Goal: Task Accomplishment & Management: Complete application form

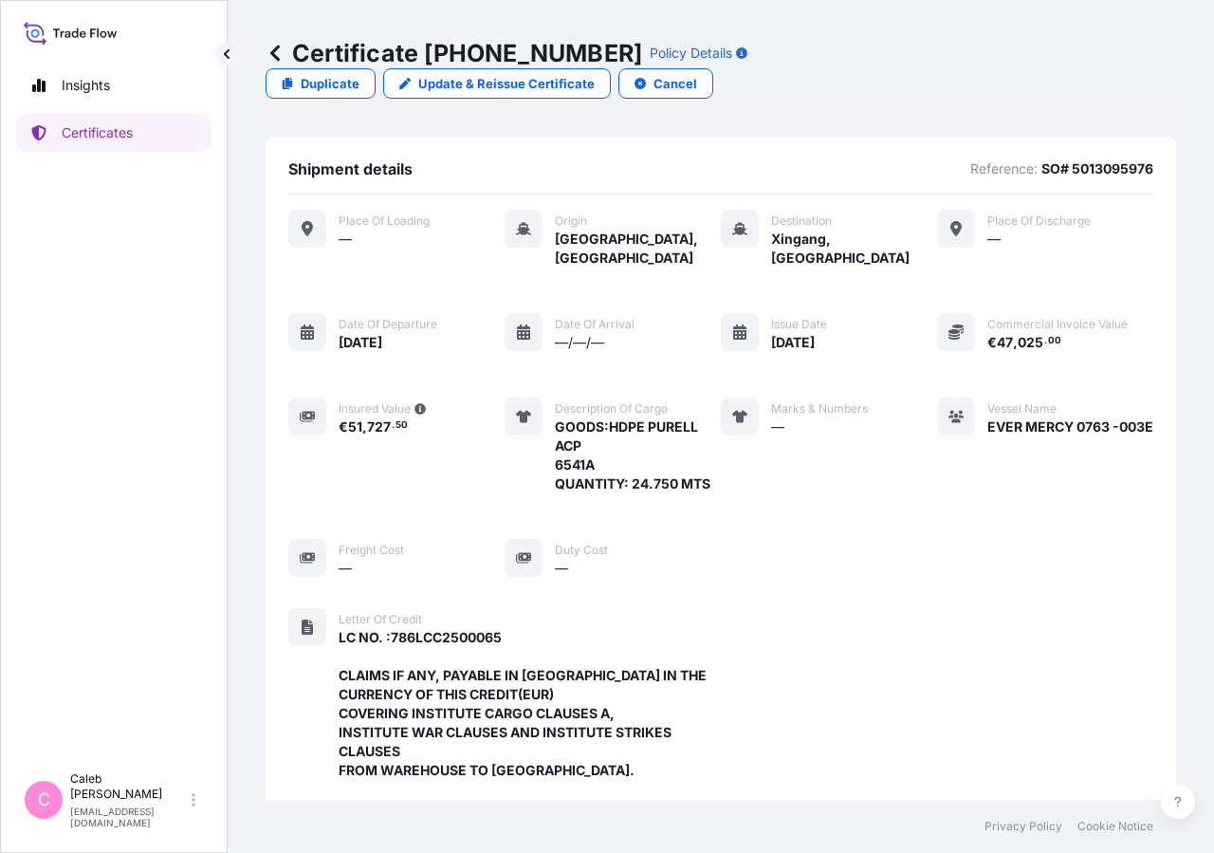
scroll to position [605, 0]
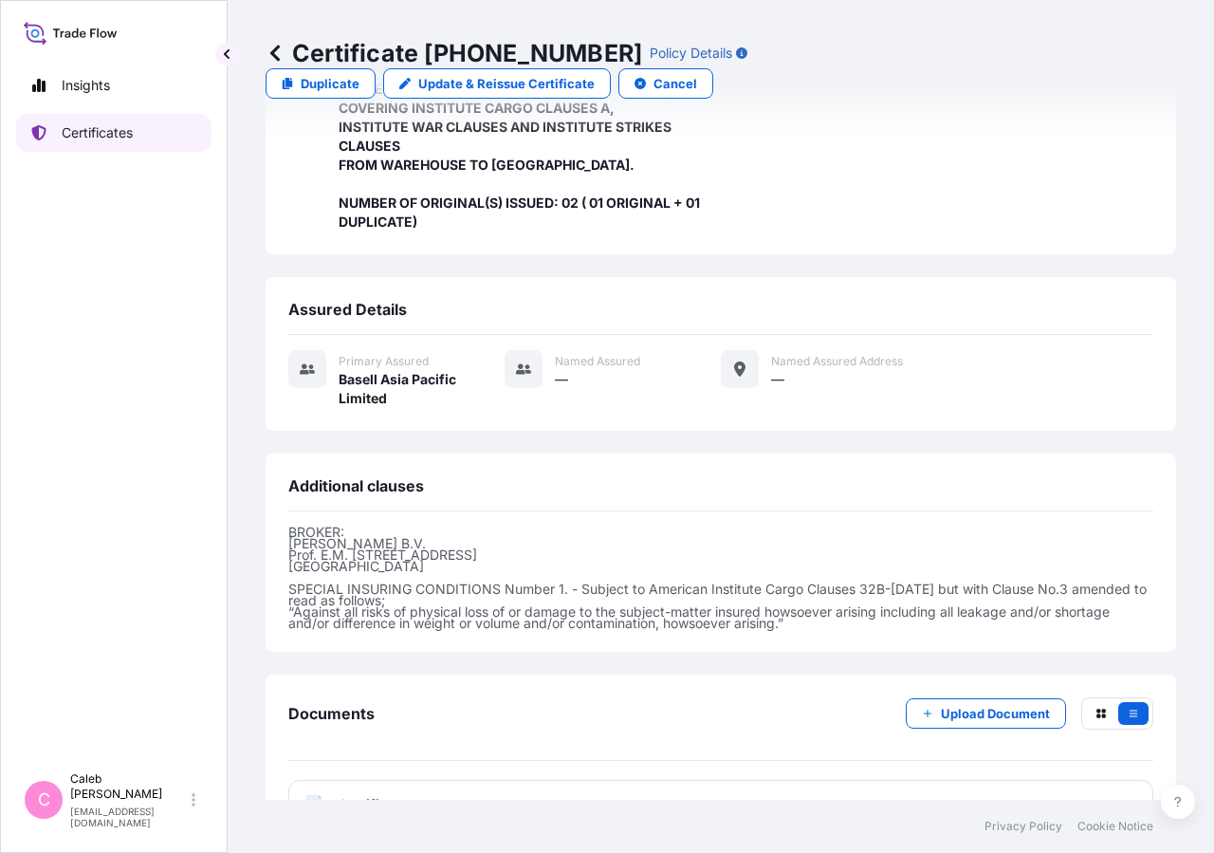
click at [116, 135] on p "Certificates" at bounding box center [97, 132] width 71 height 19
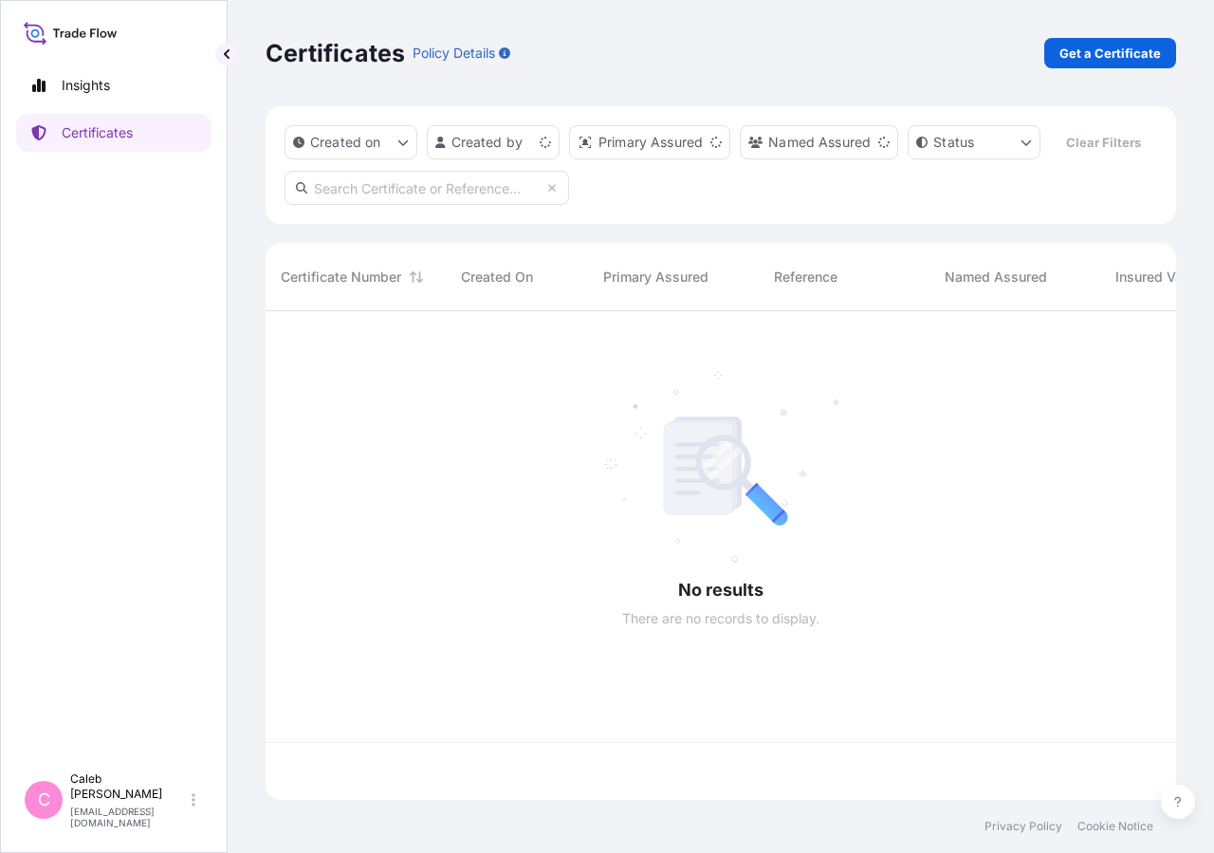
scroll to position [443, 895]
click at [462, 205] on input "text" at bounding box center [427, 188] width 285 height 34
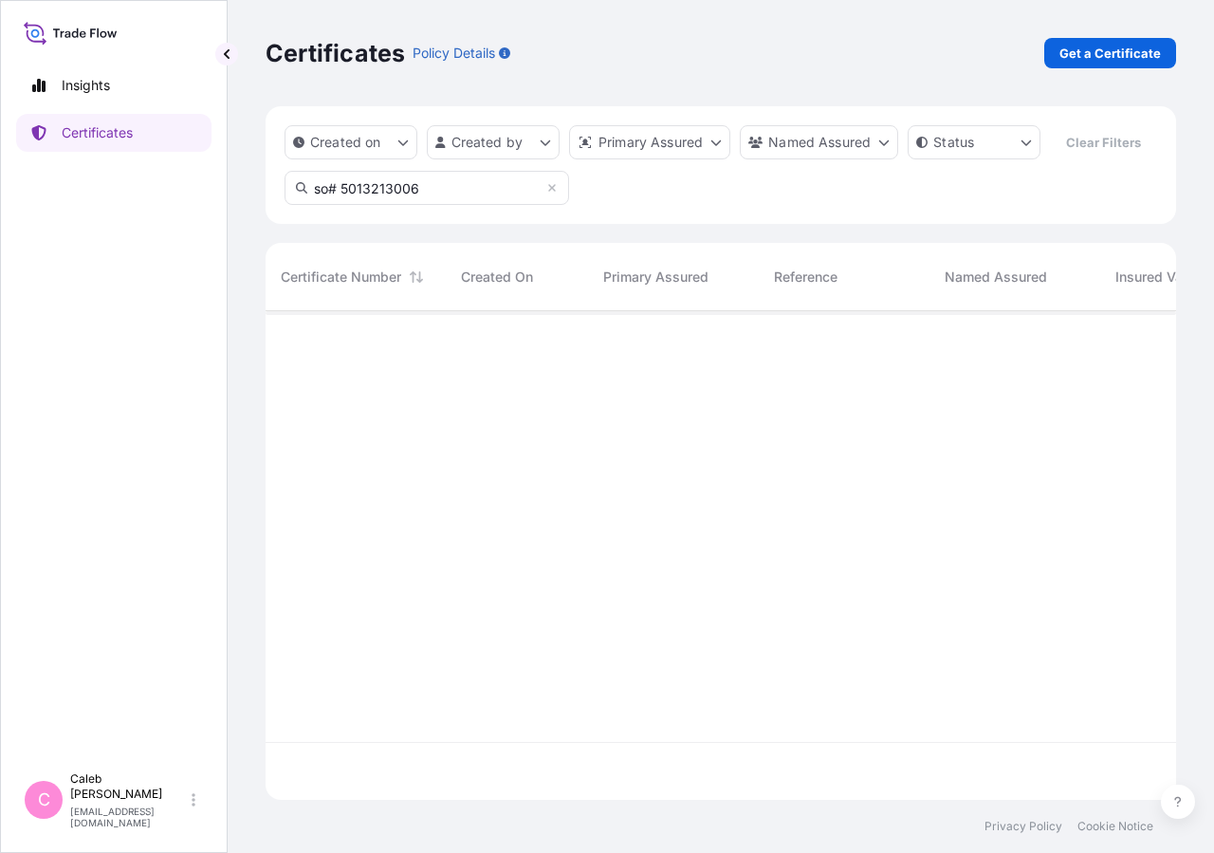
type input "so# 5013213006"
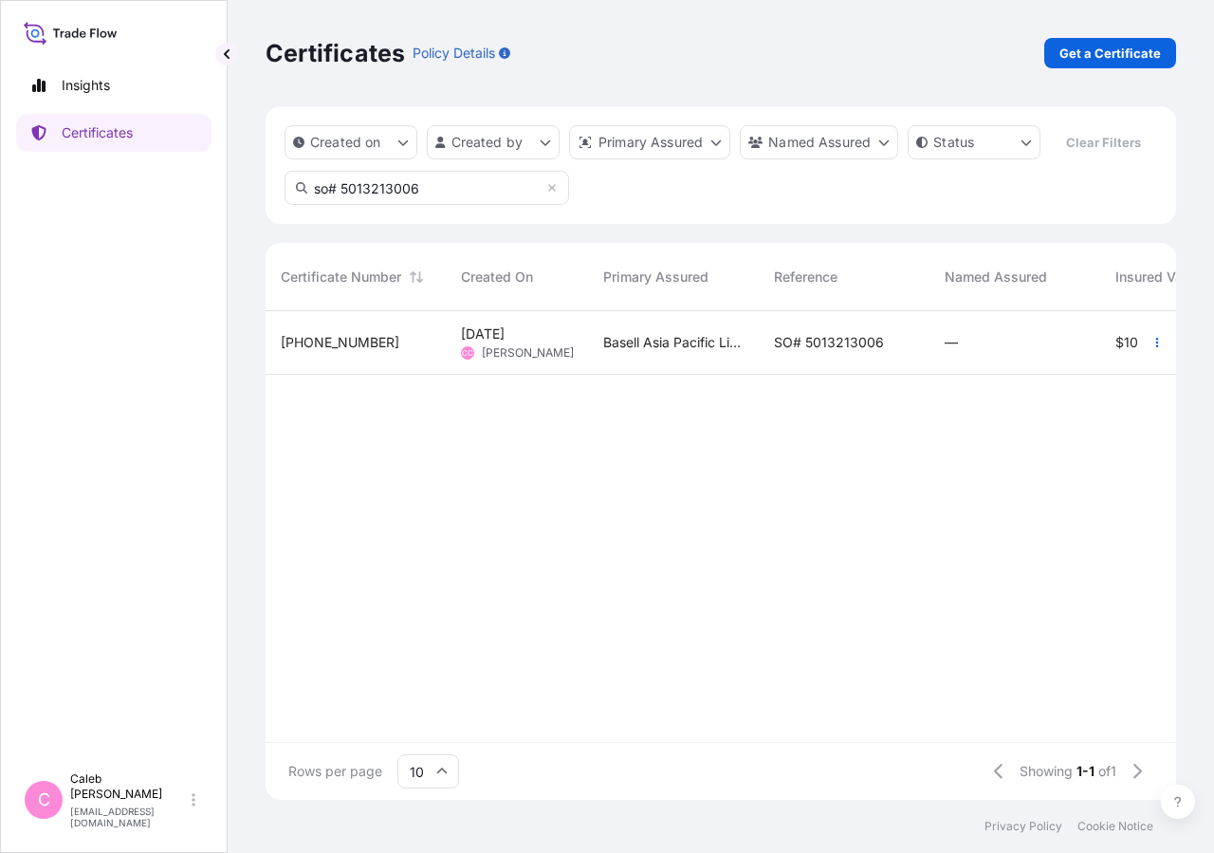
click at [867, 375] on div "SO# 5013213006" at bounding box center [844, 343] width 171 height 64
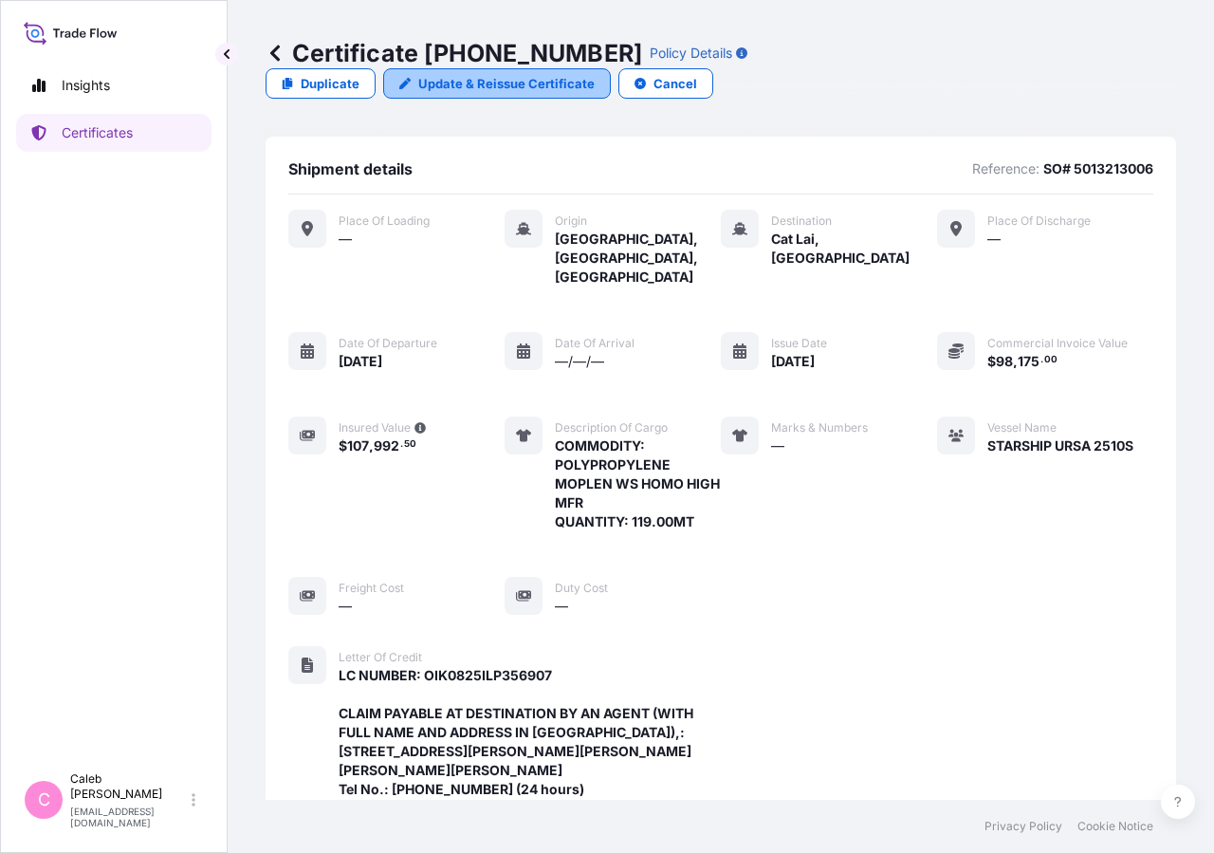
click at [595, 74] on p "Update & Reissue Certificate" at bounding box center [506, 83] width 176 height 19
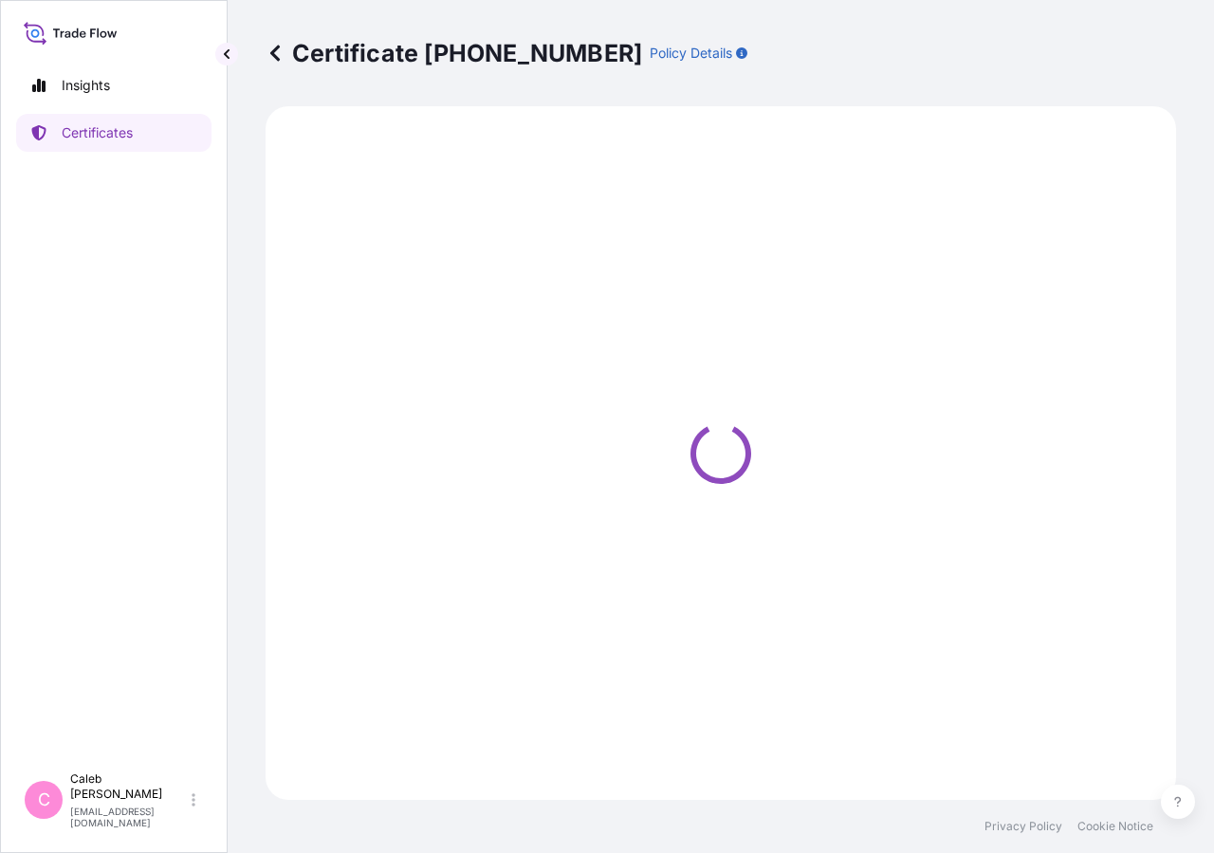
select select "Sea"
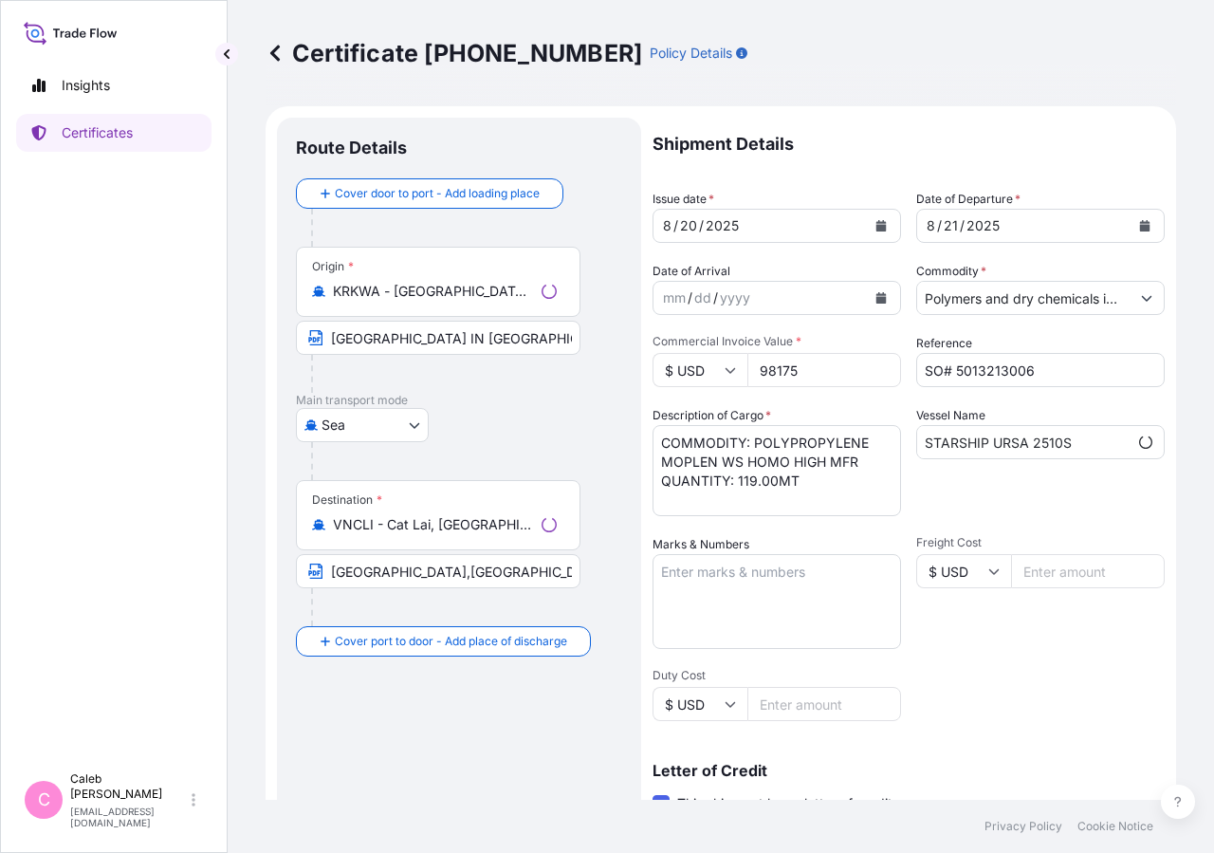
scroll to position [0, 2]
select select "32034"
click at [1130, 234] on button "Calendar" at bounding box center [1145, 226] width 30 height 30
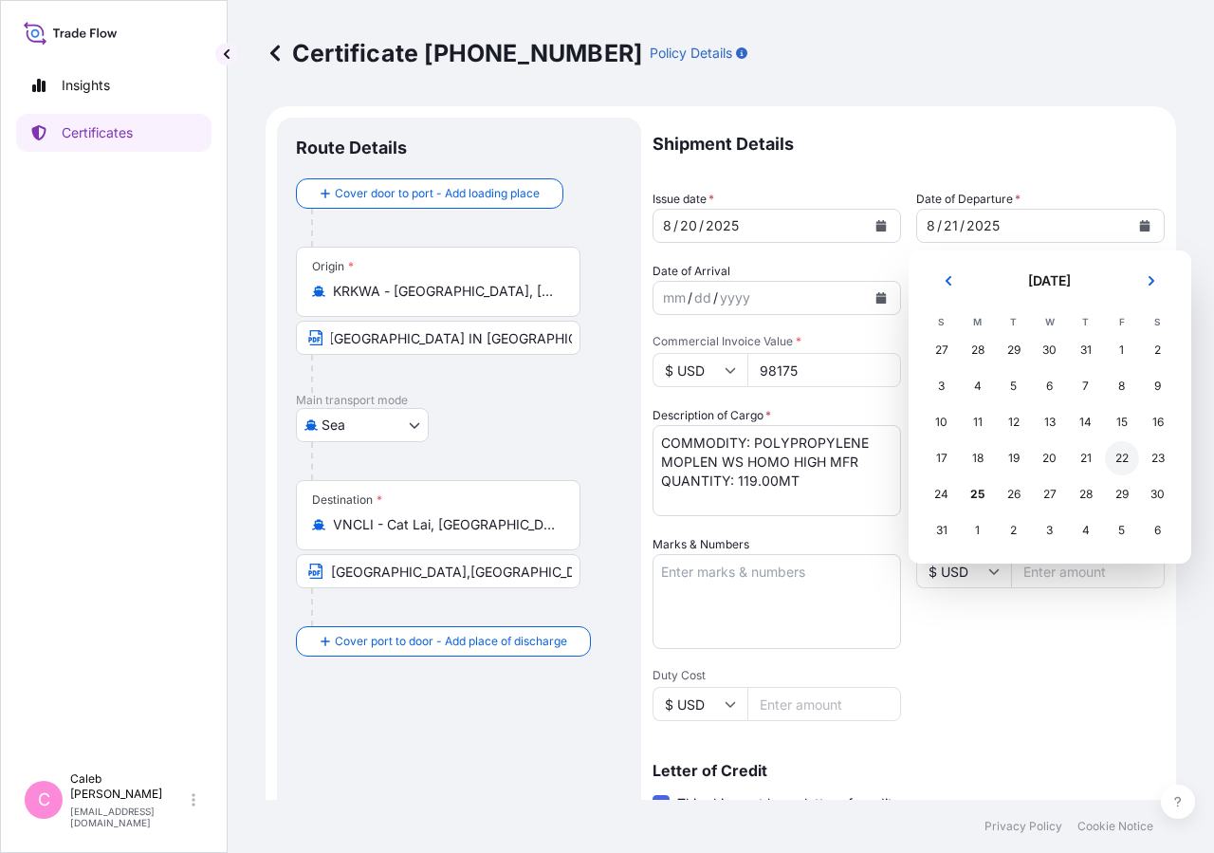
click at [1123, 466] on div "22" at bounding box center [1122, 458] width 34 height 34
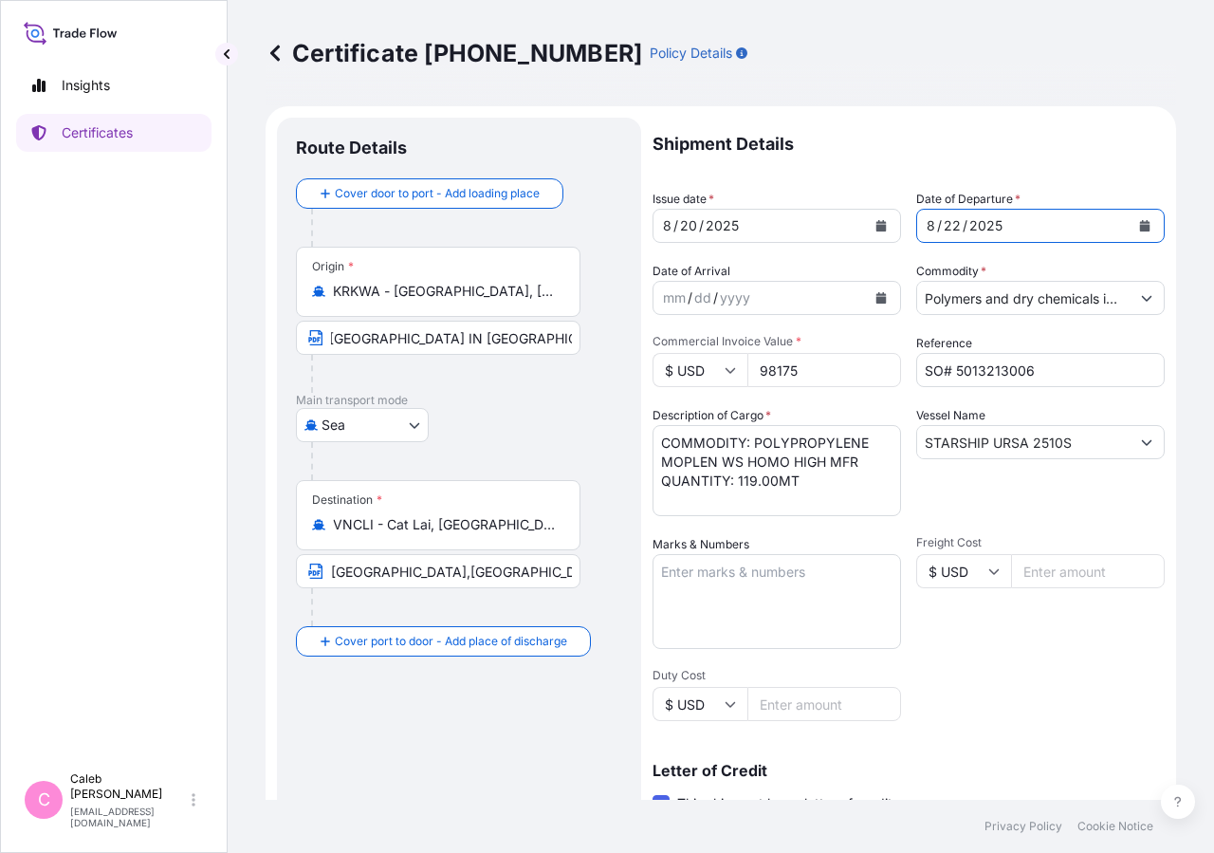
click at [877, 232] on button "Calendar" at bounding box center [881, 226] width 30 height 30
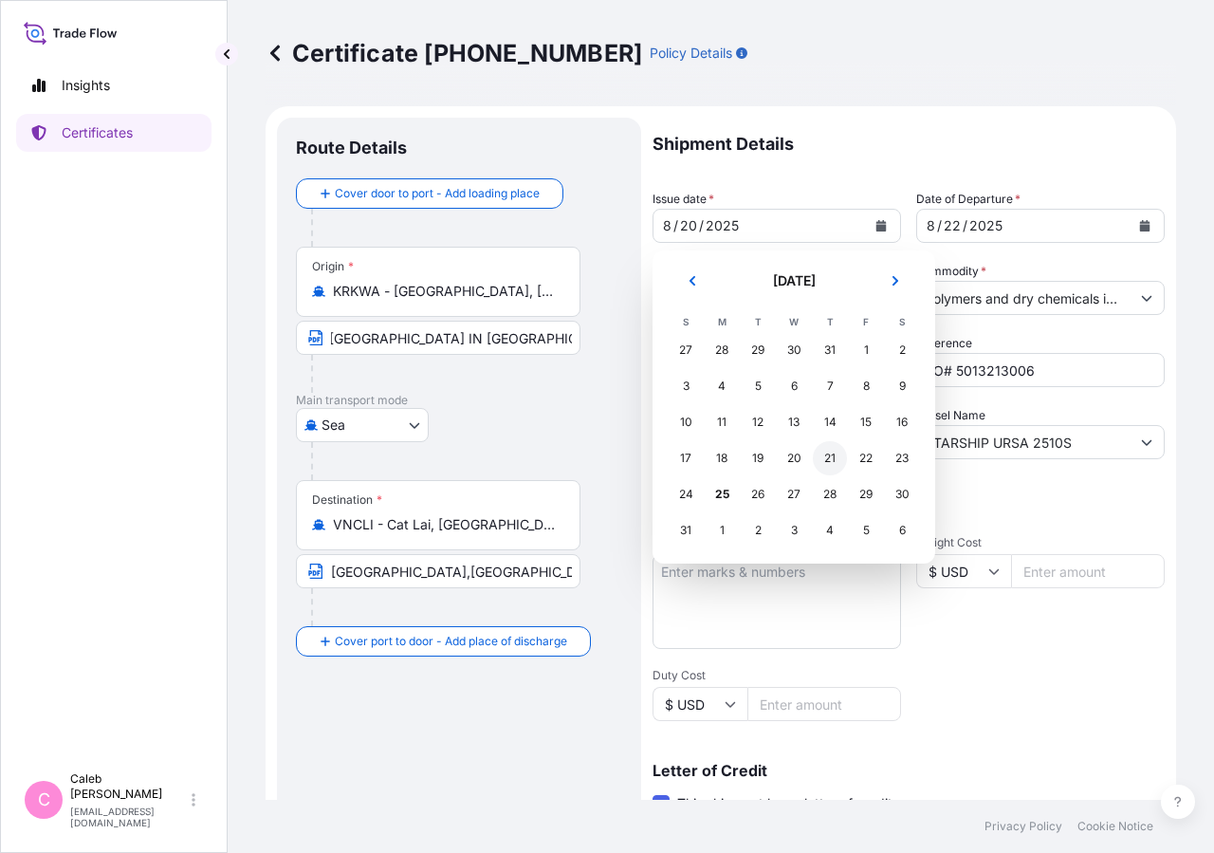
click at [833, 462] on div "21" at bounding box center [830, 458] width 34 height 34
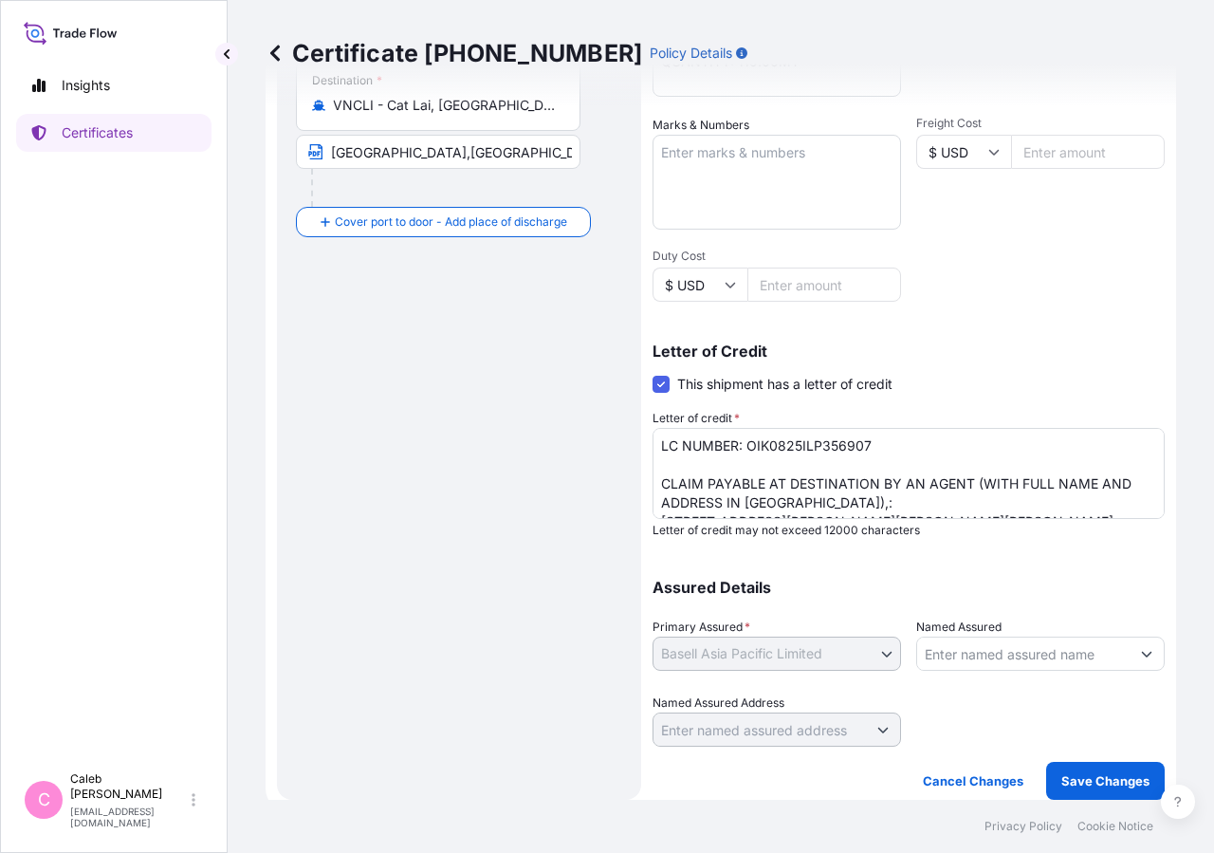
scroll to position [0, 0]
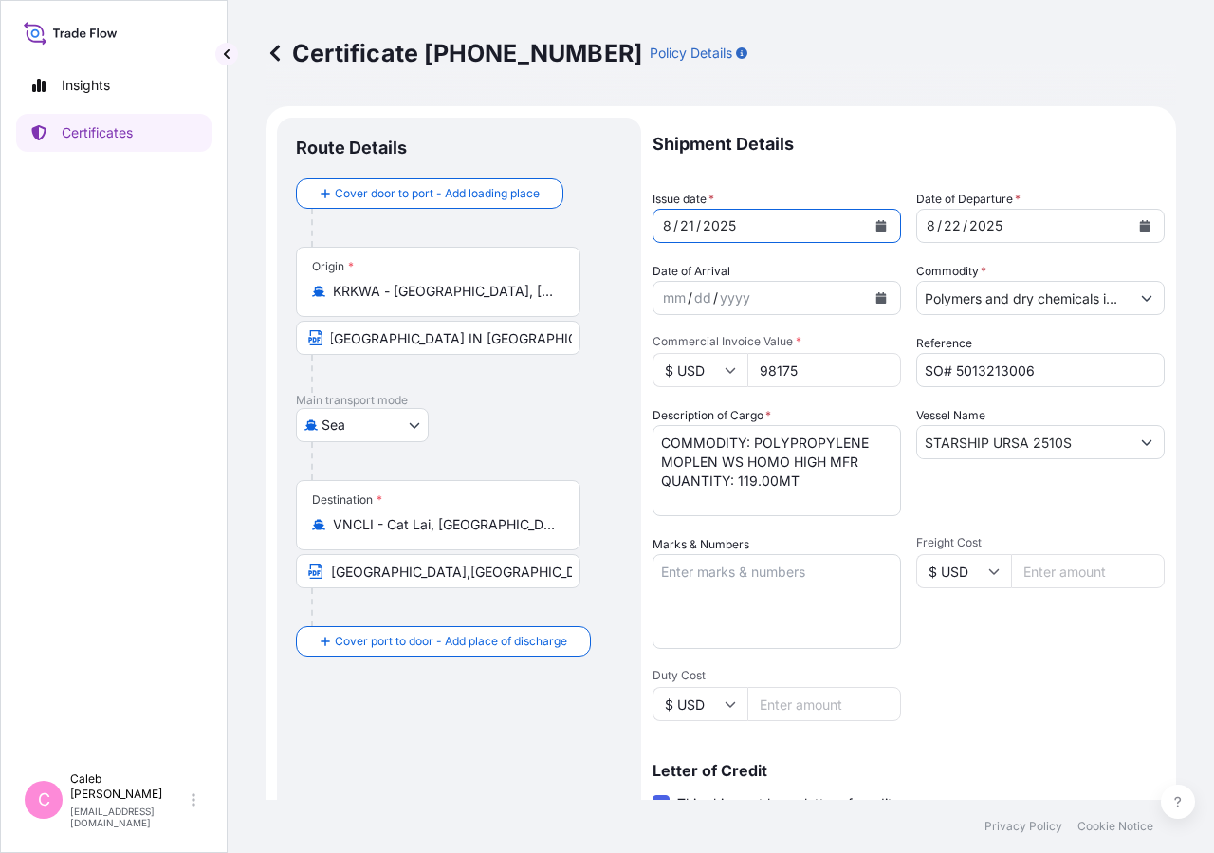
click at [746, 463] on textarea "COMMODITY: POLYPROPYLENE MOPLEN WS HOMO HIGH MFR QUANTITY: 119.00MT" at bounding box center [777, 470] width 249 height 91
click at [660, 458] on textarea "COMMODITY: POLYPROPYLENE MOPLEN WS HOMO HIGH MFR QUANTITY: 119.00MT" at bounding box center [777, 470] width 249 height 91
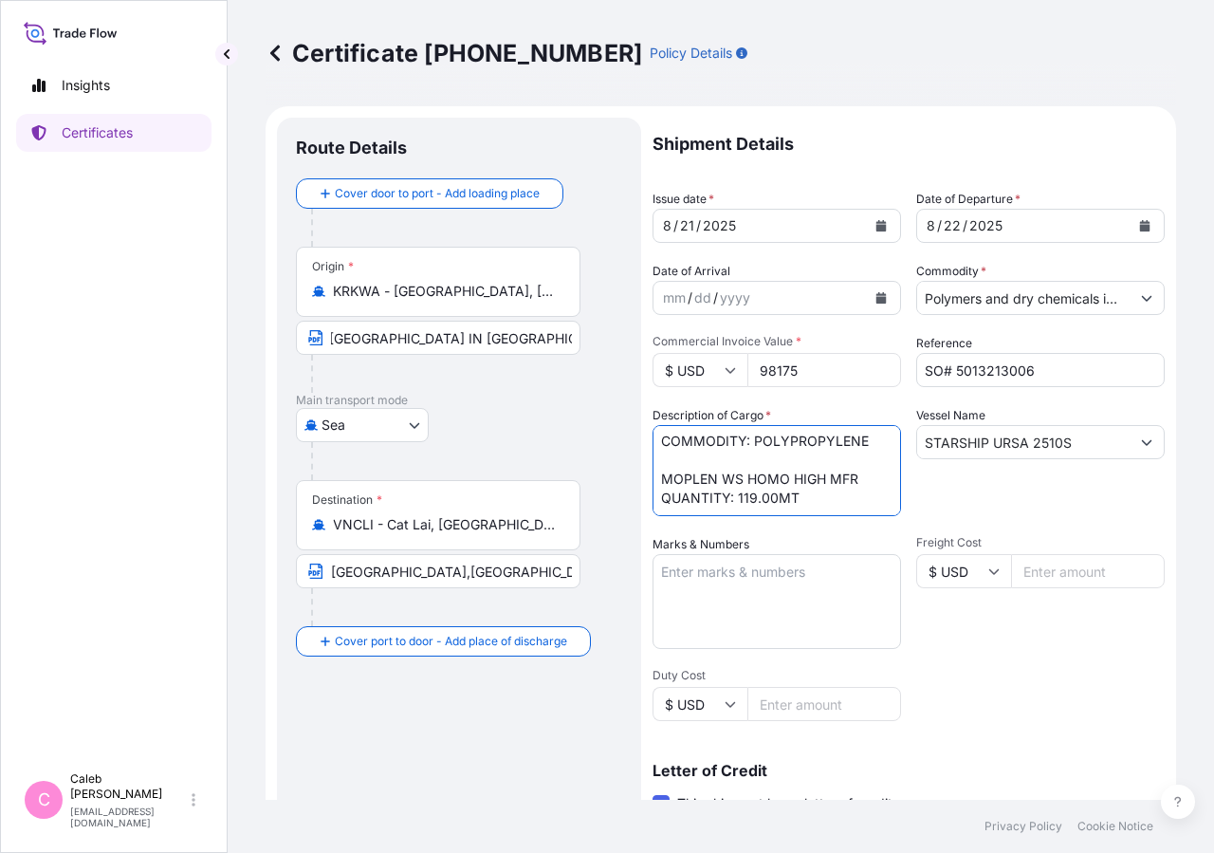
scroll to position [2, 0]
type textarea "COMMODITY: POLYPROPYLENE MOPLEN WS HOMO HIGH MFR QUANTITY: 119.00MT"
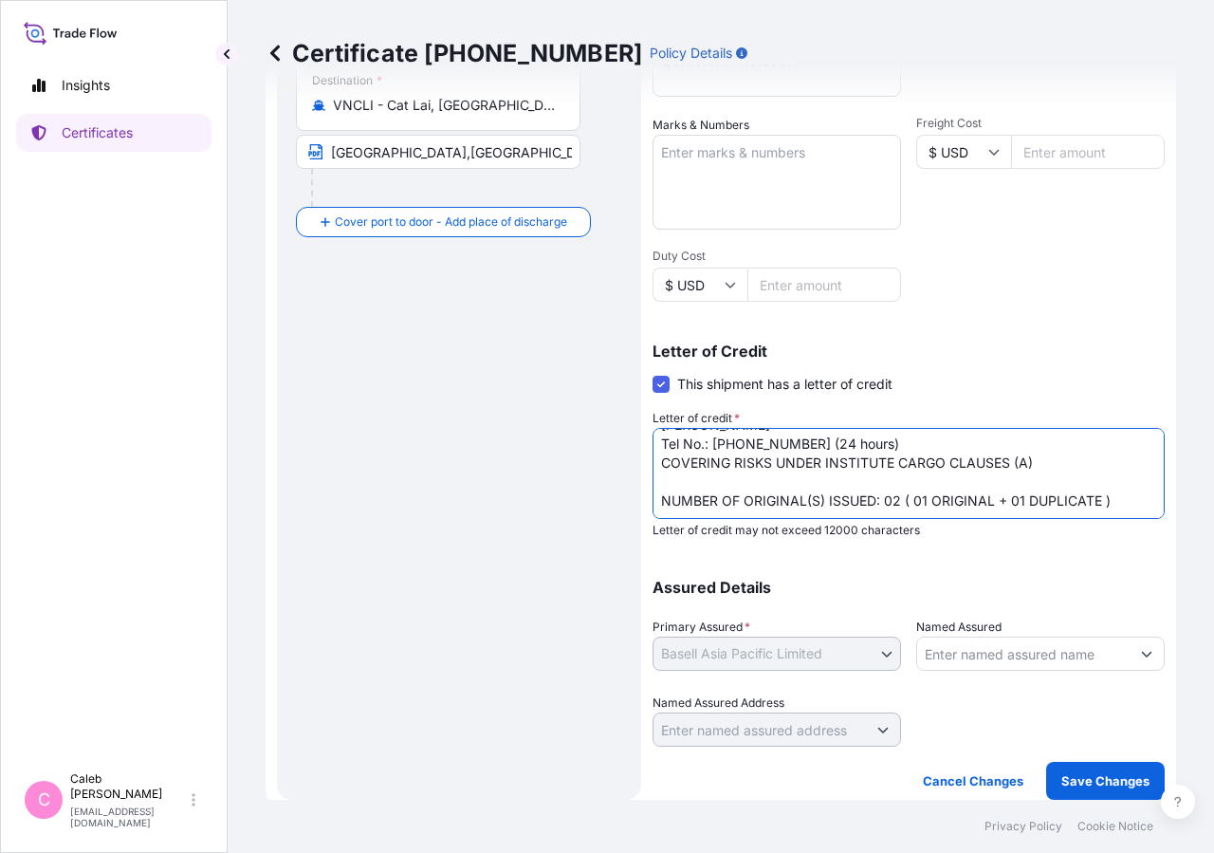
scroll to position [120, 0]
drag, startPoint x: 884, startPoint y: 454, endPoint x: 610, endPoint y: 464, distance: 274.4
click at [653, 464] on textarea "LC NUMBER: OIK0825ILP356907 CLAIM PAYABLE AT DESTINATION BY AN AGENT (WITH FULL…" at bounding box center [909, 473] width 512 height 91
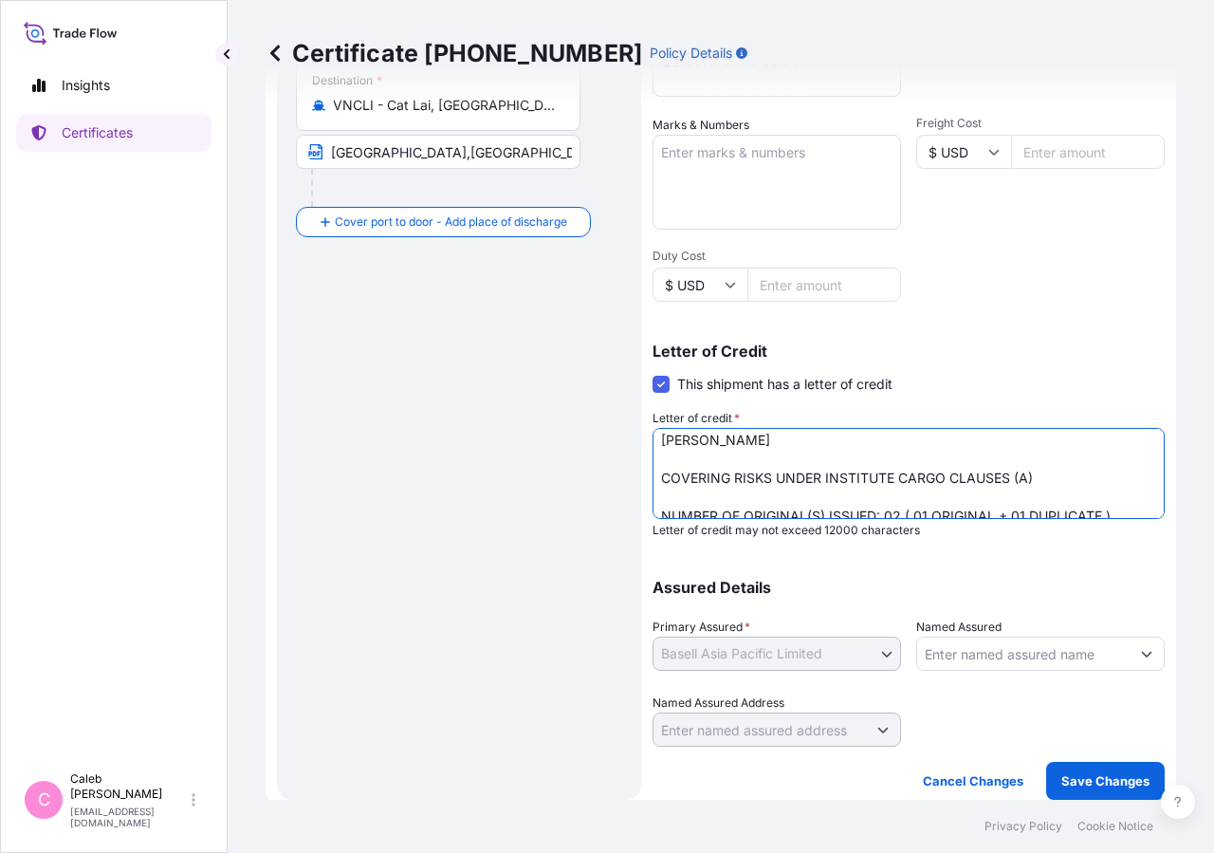
scroll to position [154, 0]
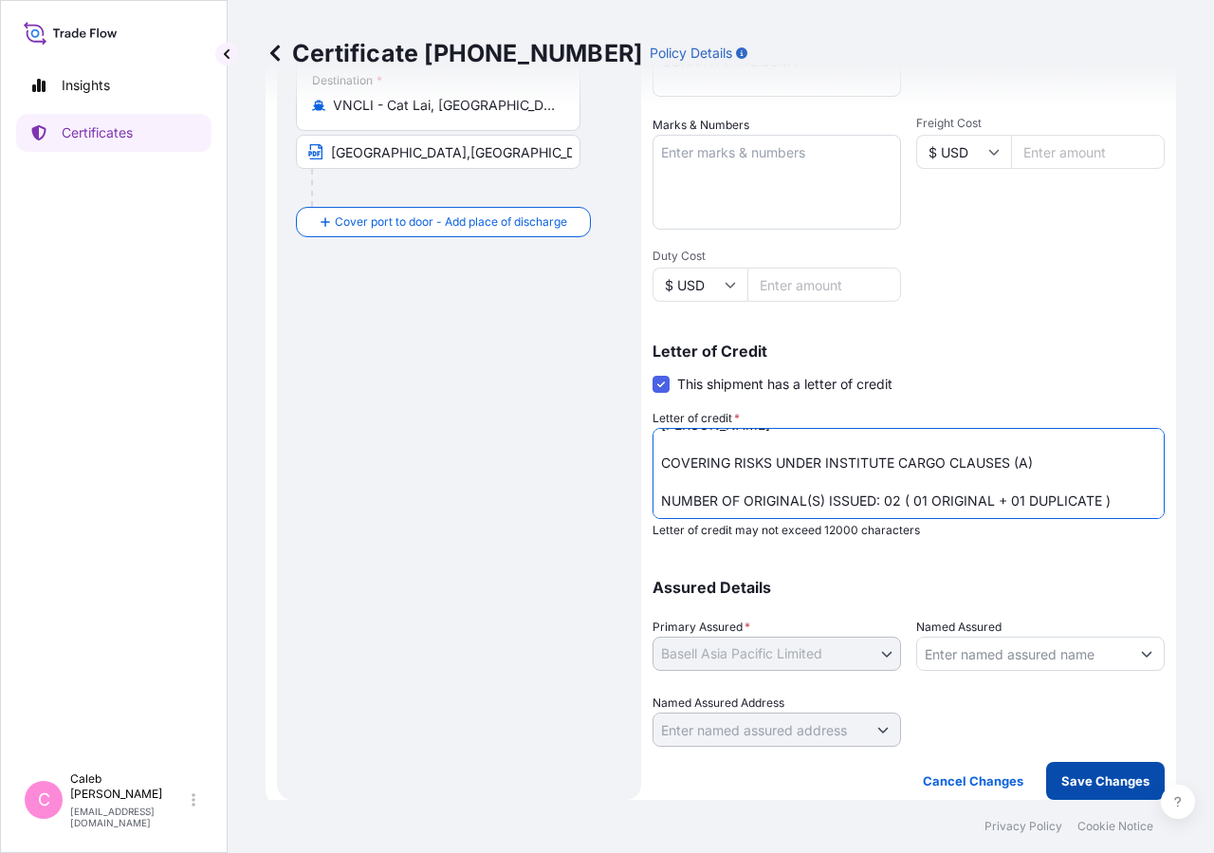
type textarea "LC NUMBER: OIK0825ILP356907 CLAIM PAYABLE AT DESTINATION BY AN AGENT (WITH FULL…"
click at [1114, 788] on button "Save Changes" at bounding box center [1106, 781] width 119 height 38
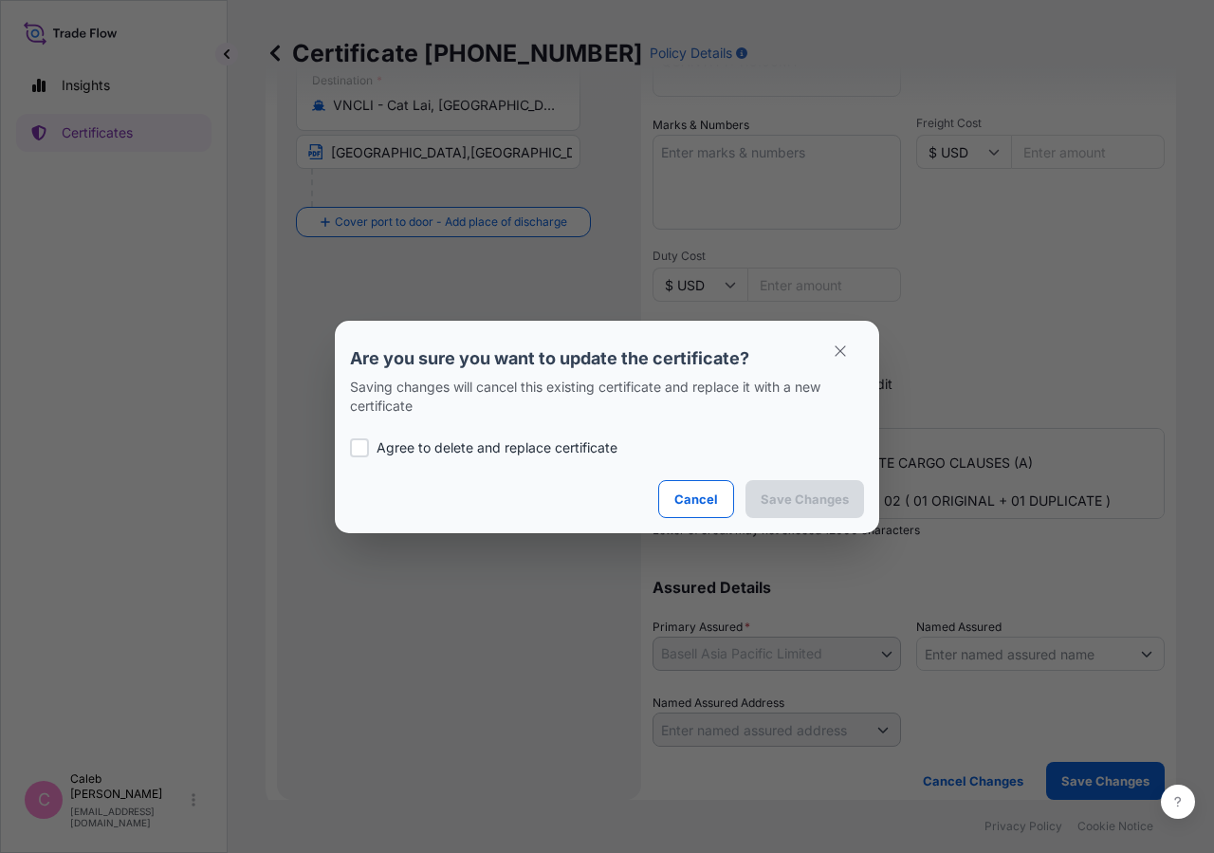
click at [359, 454] on div at bounding box center [359, 447] width 19 height 19
checkbox input "true"
click at [785, 509] on button "Save Changes" at bounding box center [805, 499] width 119 height 38
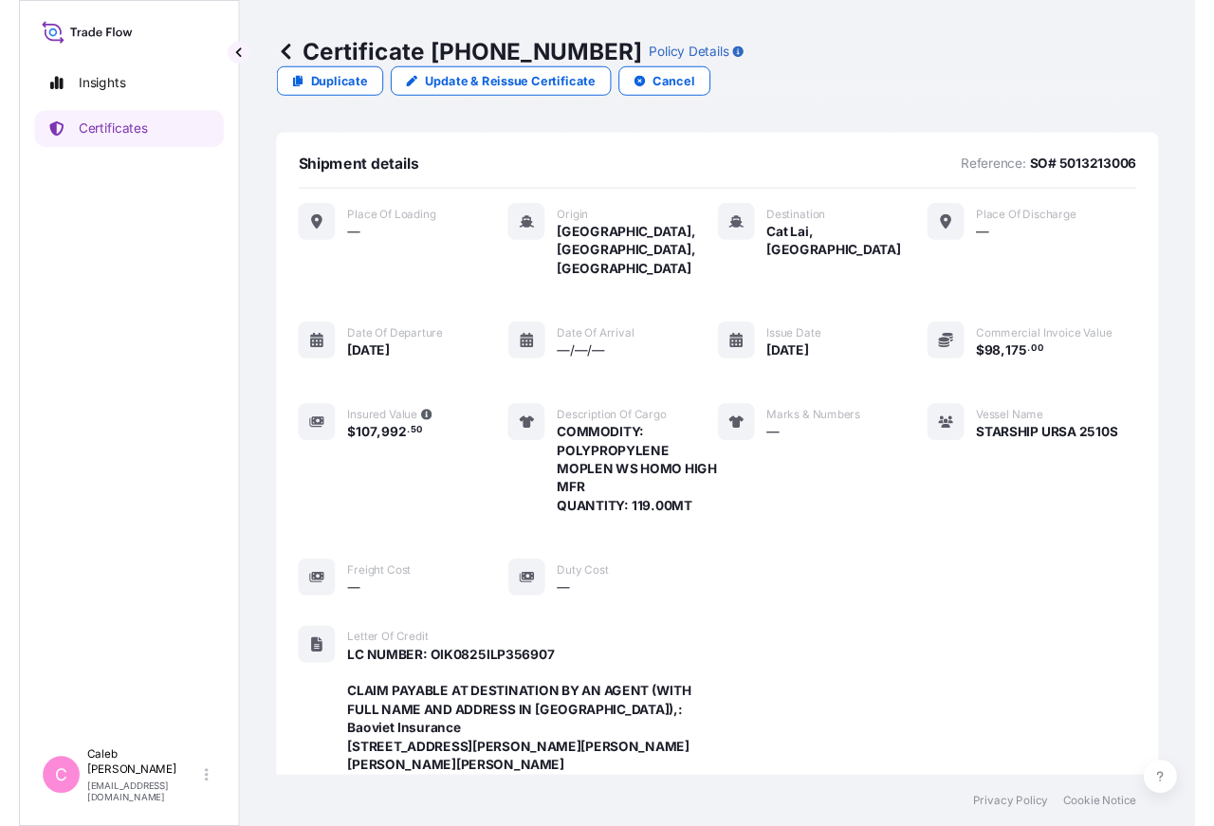
scroll to position [681, 0]
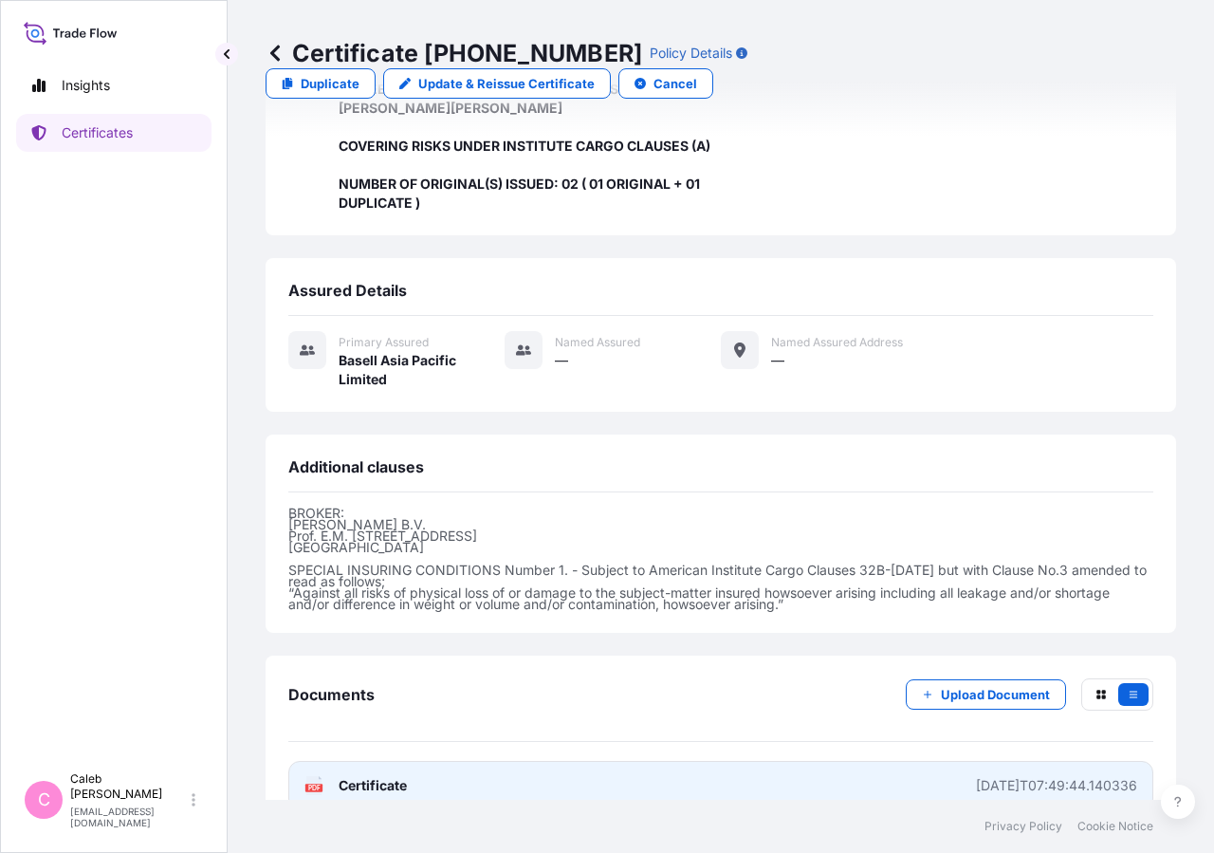
click at [378, 776] on span "Certificate" at bounding box center [373, 785] width 68 height 19
